Goal: Information Seeking & Learning: Compare options

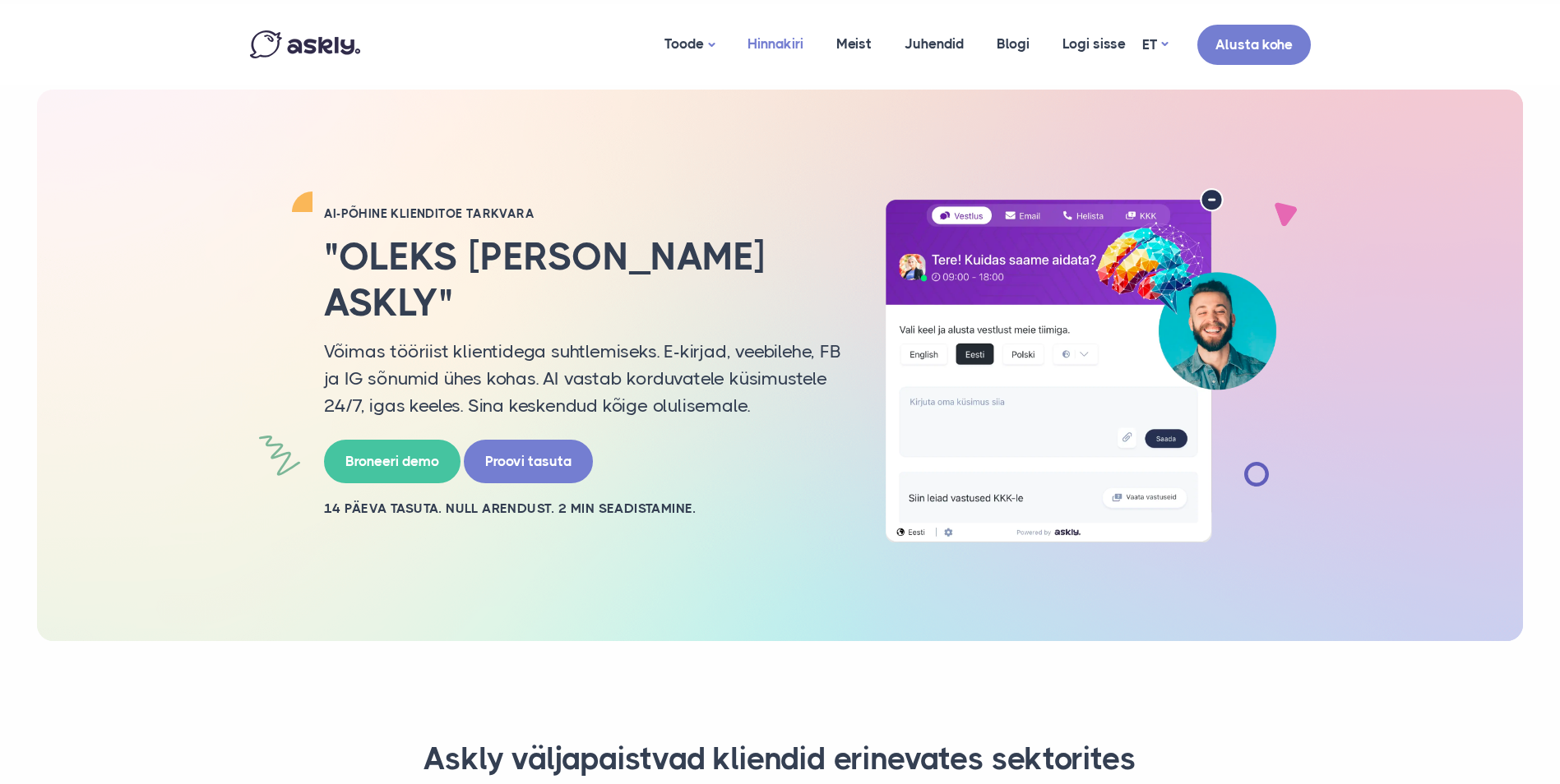
click at [802, 53] on link "Hinnakiri" at bounding box center [776, 44] width 89 height 79
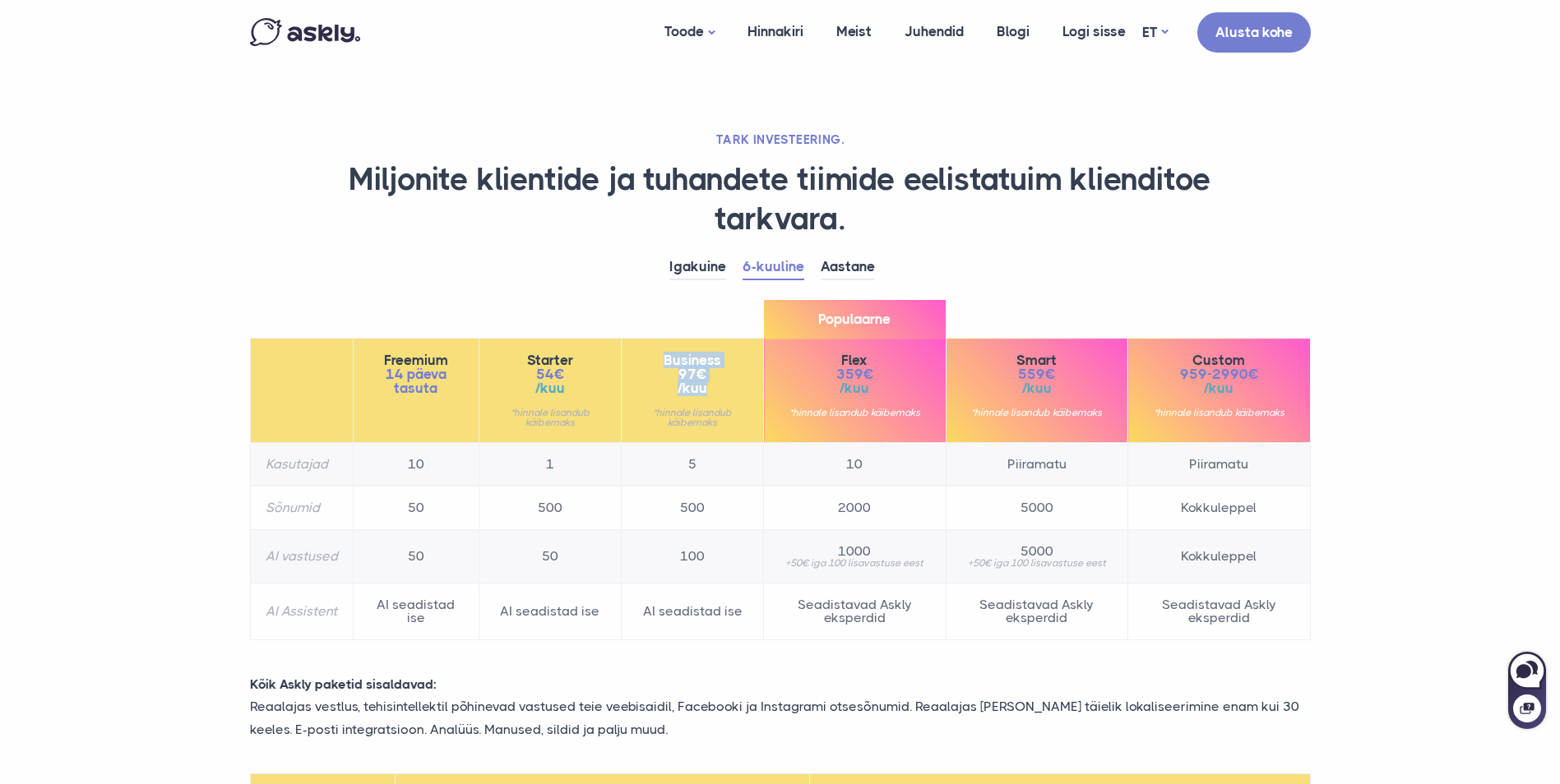
drag, startPoint x: 712, startPoint y: 384, endPoint x: 663, endPoint y: 360, distance: 54.6
click at [663, 360] on div "Business 97€ /kuu *hinnale lisandub käibemaks" at bounding box center [691, 390] width 111 height 74
drag, startPoint x: 663, startPoint y: 360, endPoint x: 670, endPoint y: 388, distance: 28.9
click at [670, 388] on span "/kuu" at bounding box center [691, 388] width 111 height 14
drag, startPoint x: 665, startPoint y: 360, endPoint x: 752, endPoint y: 398, distance: 94.9
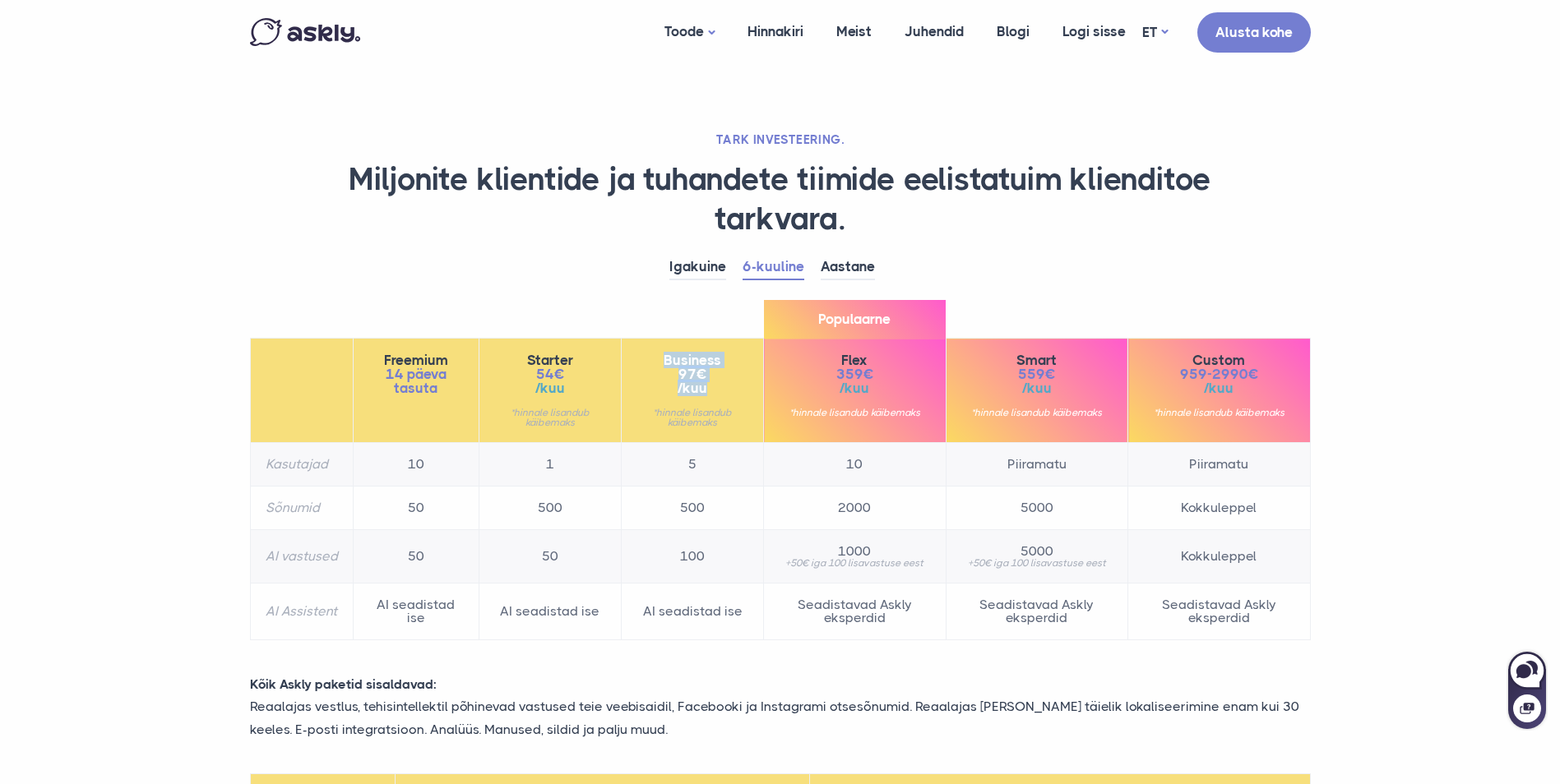
click at [752, 398] on th "Business 97€ /kuu *hinnale lisandub käibemaks" at bounding box center [692, 391] width 142 height 105
drag, startPoint x: 752, startPoint y: 398, endPoint x: 737, endPoint y: 410, distance: 19.2
click at [738, 410] on small "*hinnale lisandub käibemaks" at bounding box center [691, 417] width 111 height 19
drag, startPoint x: 725, startPoint y: 393, endPoint x: 668, endPoint y: 360, distance: 65.9
click at [668, 360] on div "Business 97€ /kuu *hinnale lisandub käibemaks" at bounding box center [691, 390] width 111 height 74
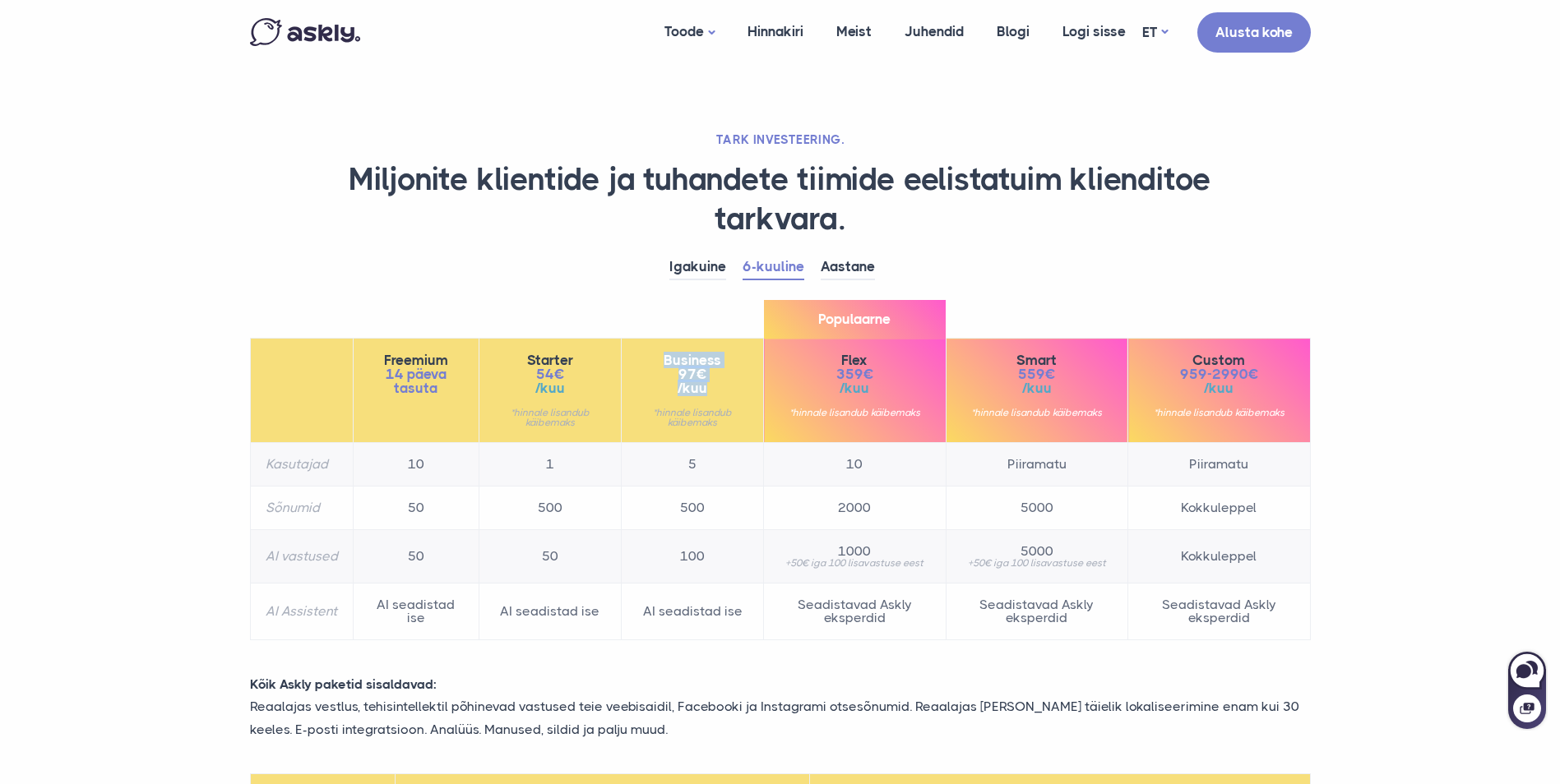
drag, startPoint x: 668, startPoint y: 360, endPoint x: 675, endPoint y: 386, distance: 26.9
click at [675, 386] on span "/kuu" at bounding box center [691, 388] width 111 height 14
drag, startPoint x: 385, startPoint y: 359, endPoint x: 452, endPoint y: 401, distance: 79.1
click at [452, 401] on th "Freemium 14 päeva tasuta" at bounding box center [415, 391] width 126 height 105
click at [451, 406] on th "Freemium 14 päeva tasuta" at bounding box center [415, 391] width 126 height 105
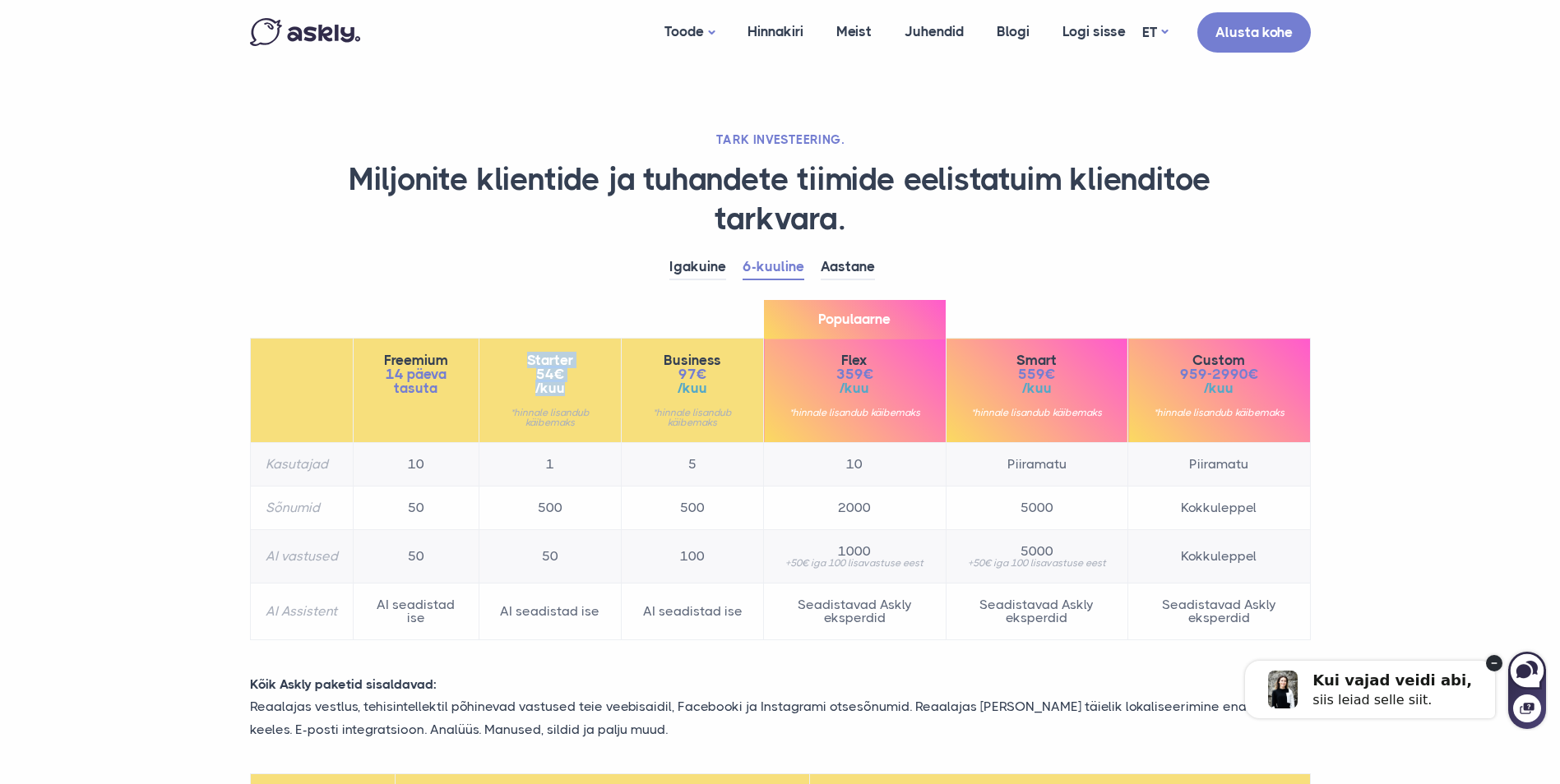
drag, startPoint x: 531, startPoint y: 357, endPoint x: 621, endPoint y: 401, distance: 100.2
click at [621, 401] on th "Starter 54€ /kuu *hinnale lisandub käibemaks" at bounding box center [549, 391] width 142 height 105
drag, startPoint x: 621, startPoint y: 401, endPoint x: 596, endPoint y: 412, distance: 27.3
click at [597, 412] on small "*hinnale lisandub käibemaks" at bounding box center [549, 417] width 111 height 19
drag, startPoint x: 551, startPoint y: 383, endPoint x: 527, endPoint y: 351, distance: 40.0
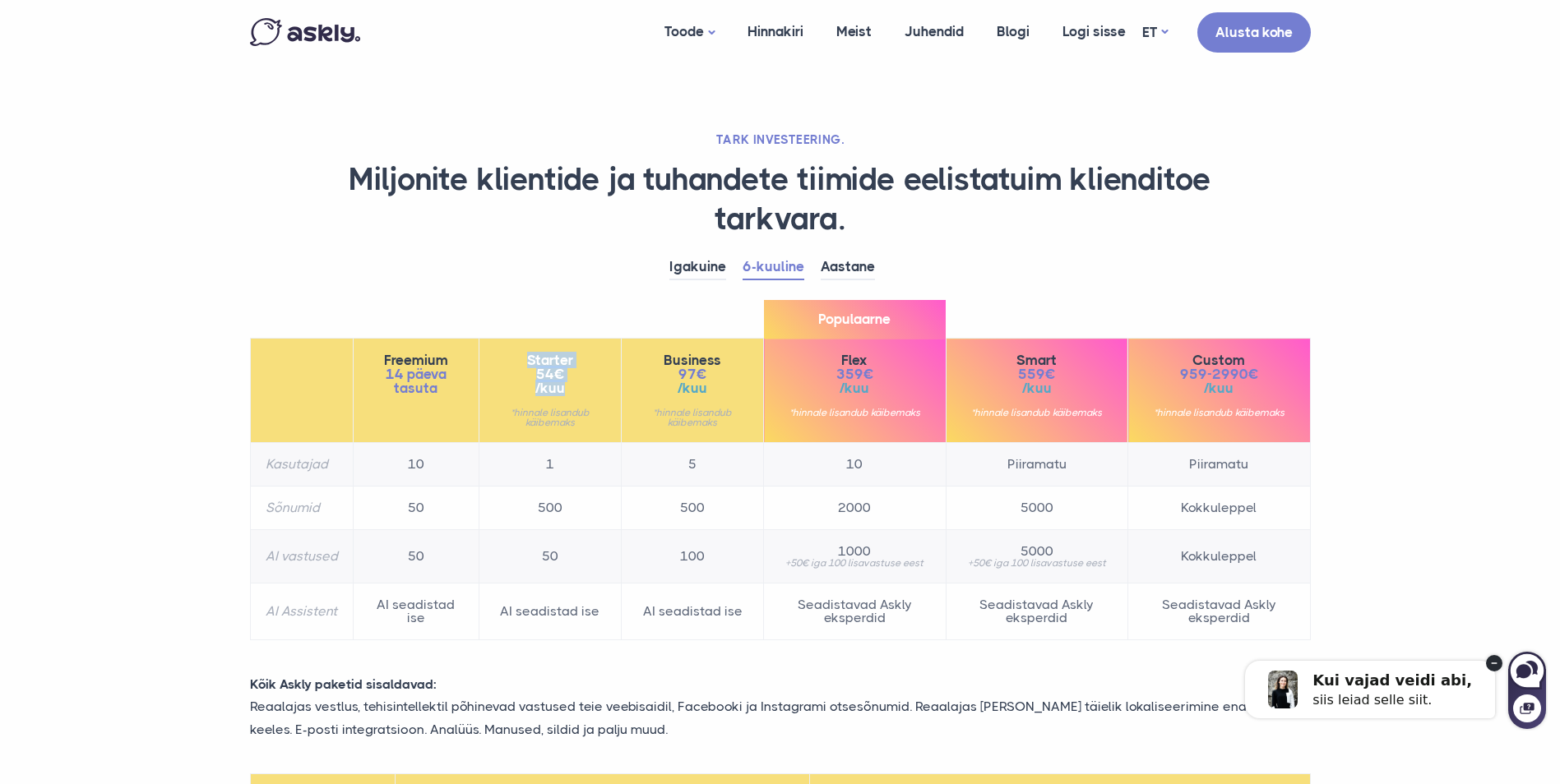
click at [527, 353] on div "Starter 54€ /kuu *hinnale lisandub käibemaks" at bounding box center [549, 390] width 111 height 74
drag, startPoint x: 527, startPoint y: 351, endPoint x: 555, endPoint y: 381, distance: 41.0
click at [555, 381] on span "/kuu" at bounding box center [549, 388] width 111 height 14
click at [589, 385] on span "/kuu" at bounding box center [549, 388] width 111 height 14
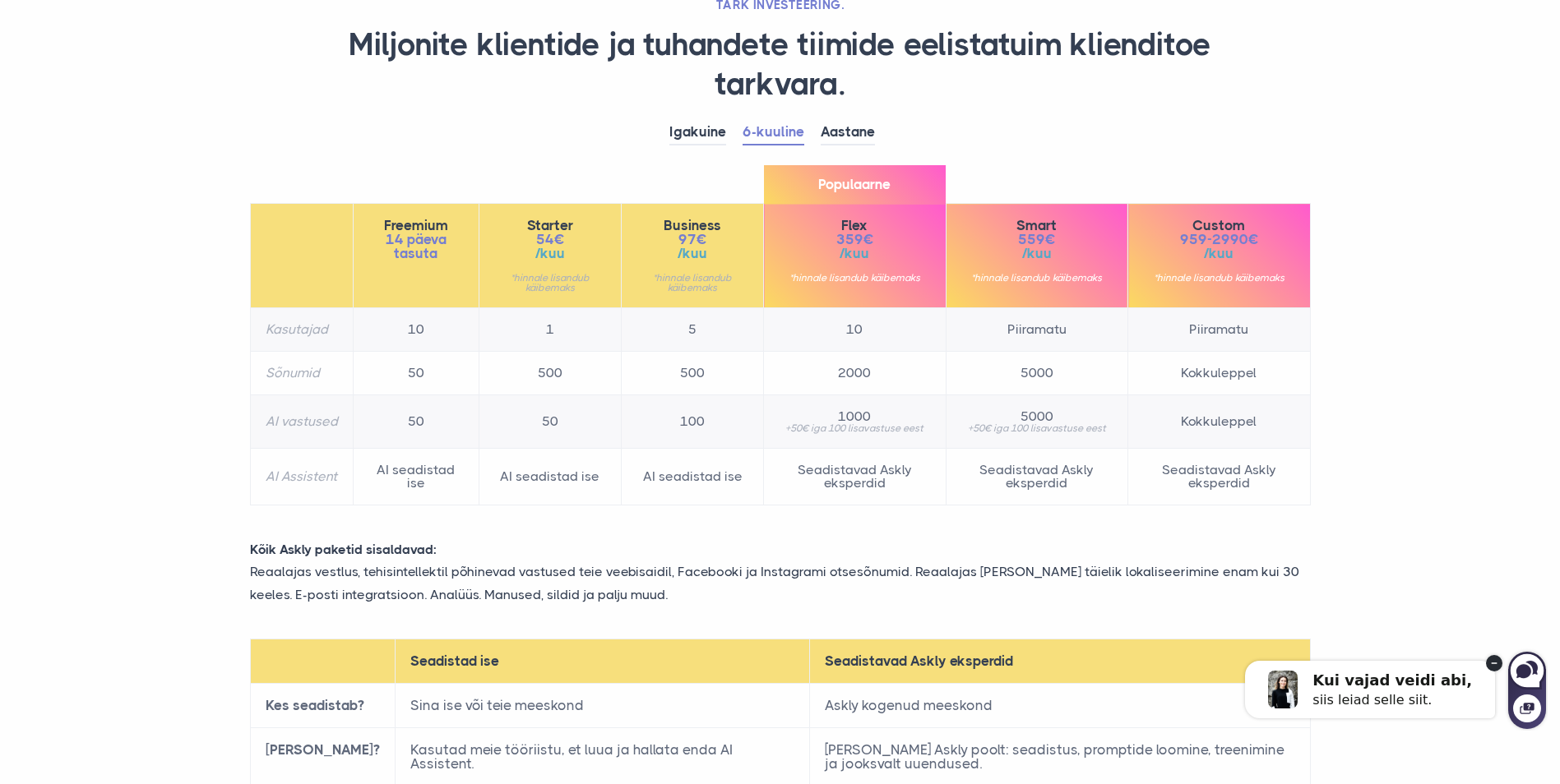
scroll to position [165, 0]
